Goal: Task Accomplishment & Management: Complete application form

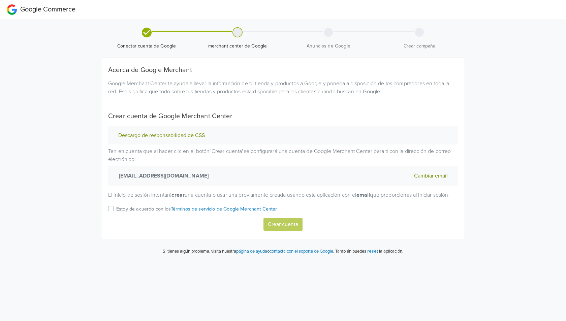
click at [124, 218] on label "Estoy de acuerdo con los Términos de servicio de Google Merchant Center" at bounding box center [196, 210] width 161 height 13
click at [0, 0] on input "Estoy de acuerdo con los Términos de servicio de Google Merchant Center" at bounding box center [0, 0] width 0 height 0
click at [117, 213] on p "Estoy de acuerdo con los Términos de servicio de Google Merchant Center" at bounding box center [196, 208] width 161 height 7
click at [0, 0] on input "Estoy de acuerdo con los Términos de servicio de Google Merchant Center" at bounding box center [0, 0] width 0 height 0
click at [131, 213] on p "Estoy de acuerdo con los Términos de servicio de Google Merchant Center" at bounding box center [196, 208] width 161 height 7
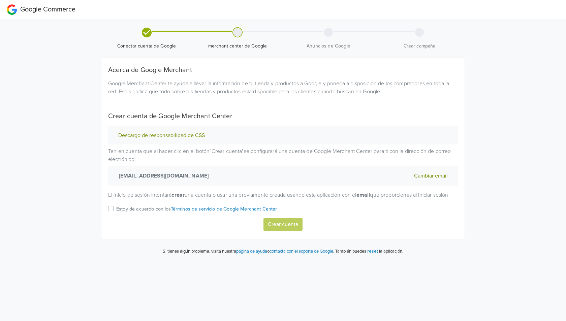
click at [0, 0] on input "Estoy de acuerdo con los Términos de servicio de Google Merchant Center" at bounding box center [0, 0] width 0 height 0
click at [275, 231] on button "Crear cuenta" at bounding box center [282, 224] width 39 height 13
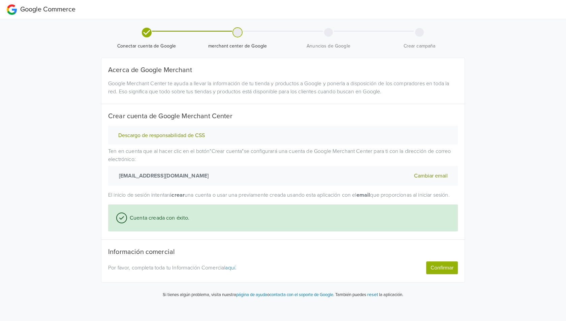
click at [417, 175] on button "Cambiar email" at bounding box center [431, 175] width 38 height 9
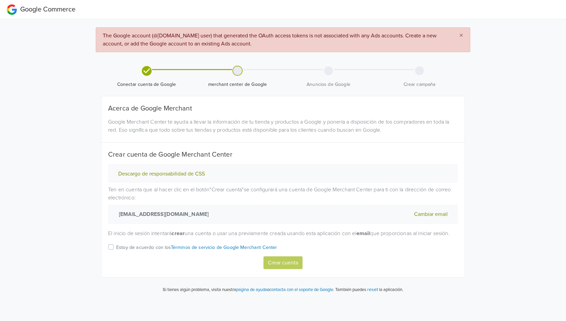
click at [136, 251] on p "Estoy de acuerdo con los Términos de servicio de Google Merchant Center" at bounding box center [196, 247] width 161 height 7
click at [0, 0] on input "Estoy de acuerdo con los Términos de servicio de Google Merchant Center" at bounding box center [0, 0] width 0 height 0
click at [274, 269] on button "Crear cuenta" at bounding box center [282, 262] width 39 height 13
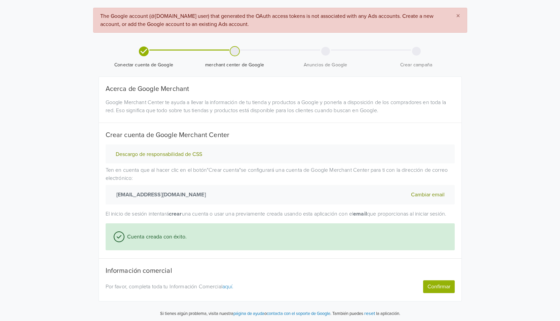
scroll to position [29, 0]
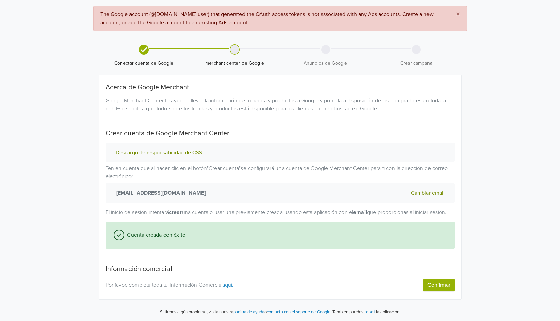
click at [231, 286] on link "aquí." at bounding box center [228, 284] width 11 height 7
click at [143, 45] on icon at bounding box center [144, 49] width 10 height 10
click at [143, 44] on icon at bounding box center [144, 49] width 10 height 10
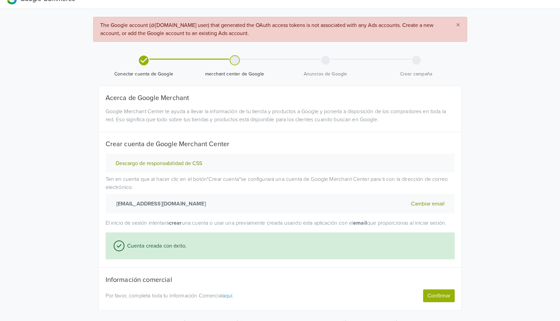
scroll to position [0, 0]
